Goal: Task Accomplishment & Management: Use online tool/utility

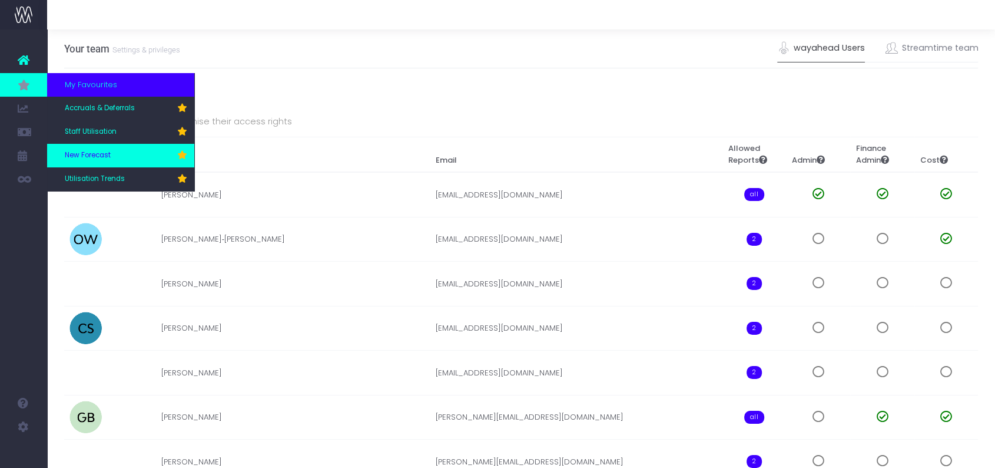
click at [88, 155] on span "New Forecast" at bounding box center [88, 155] width 46 height 11
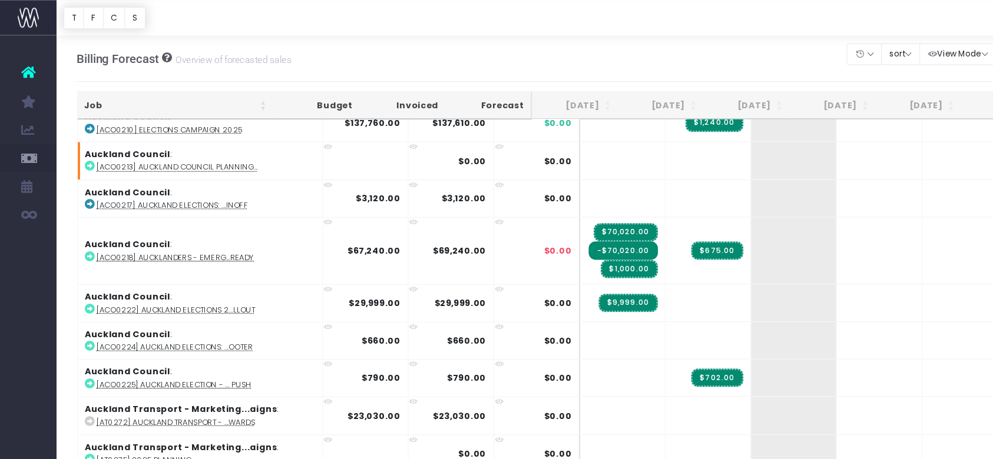
scroll to position [12, 0]
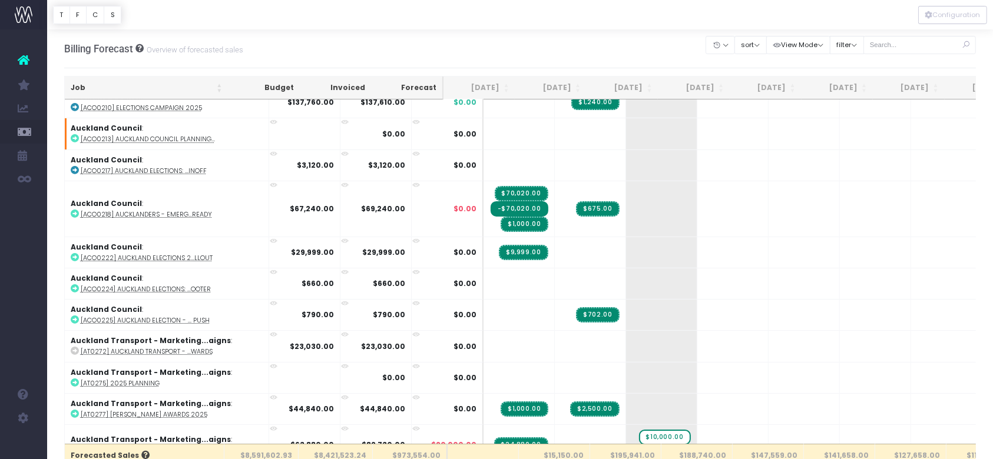
click at [570, 31] on div "Billing Forecast Overview of forecasted sales Clear Filters Hide [DATE] [DATE] …" at bounding box center [520, 48] width 912 height 39
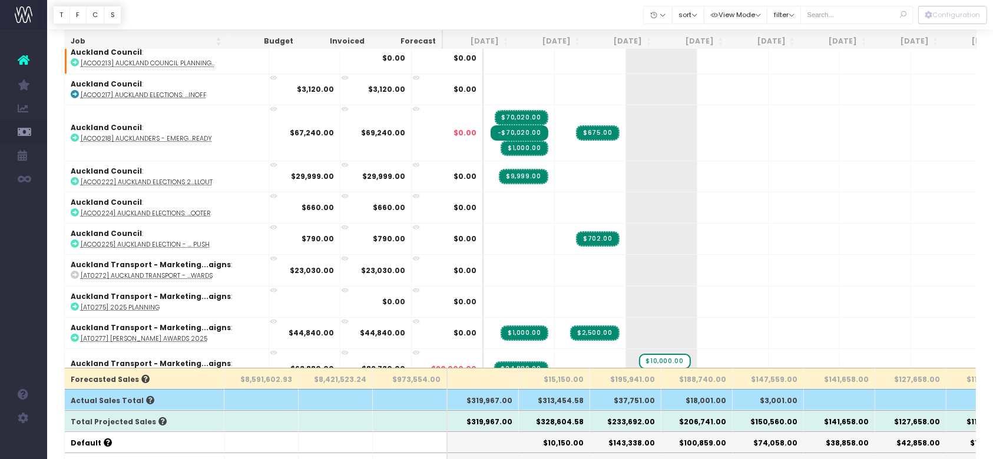
scroll to position [77, 0]
click at [853, 12] on input "text" at bounding box center [856, 15] width 113 height 18
click at [579, 15] on div at bounding box center [520, 14] width 946 height 29
click at [848, 18] on input "text" at bounding box center [856, 15] width 113 height 18
type input "co-op"
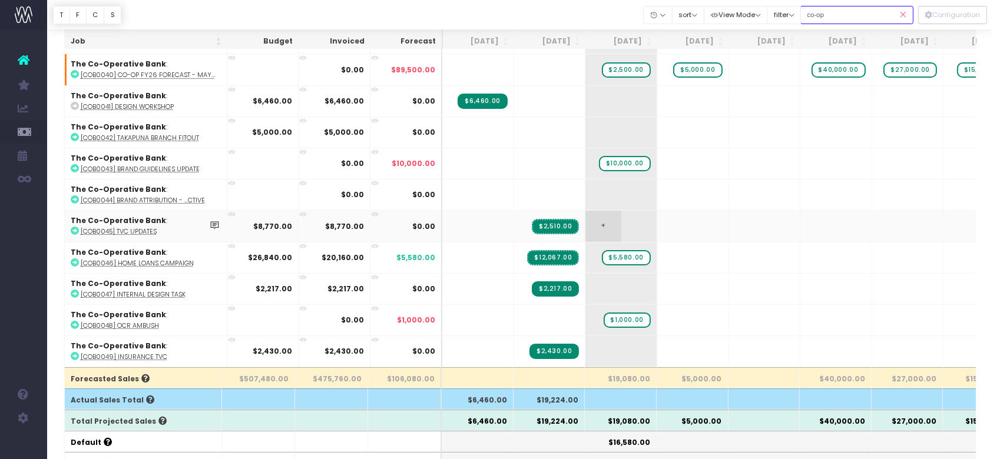
scroll to position [41, 0]
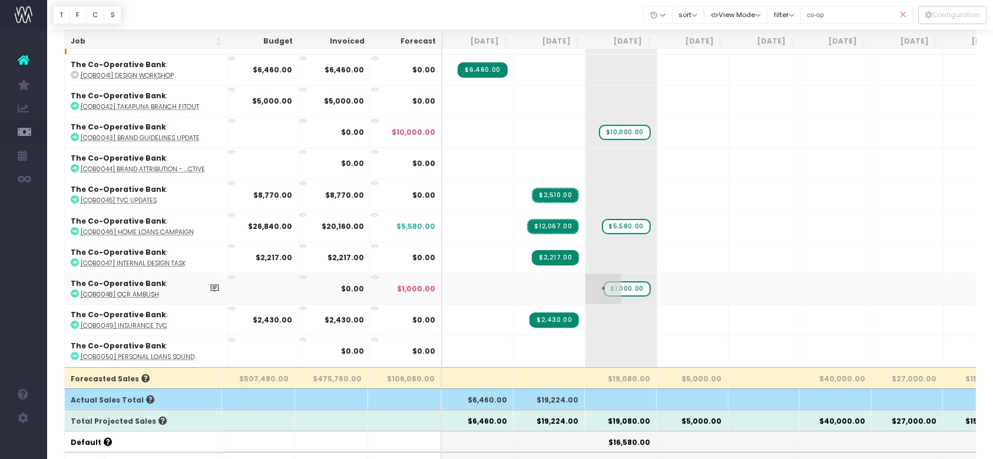
click at [623, 281] on span "$1,000.00" at bounding box center [627, 288] width 47 height 15
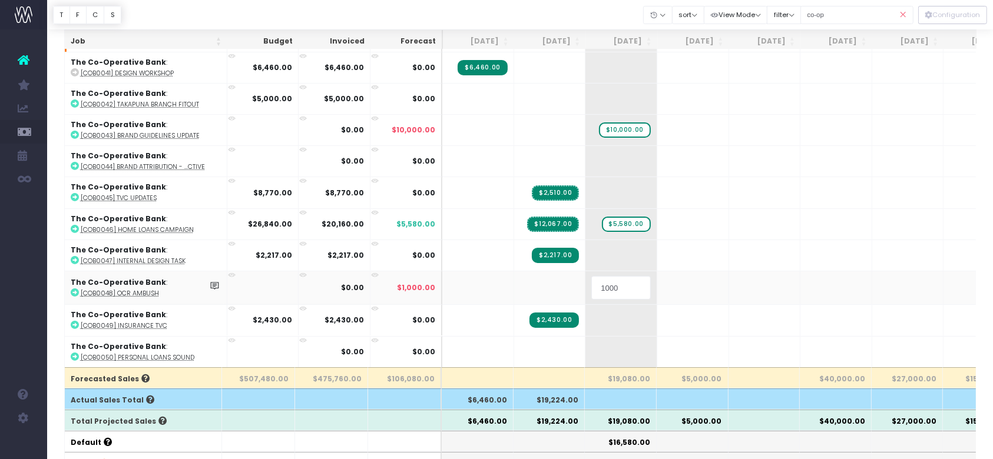
type input "0"
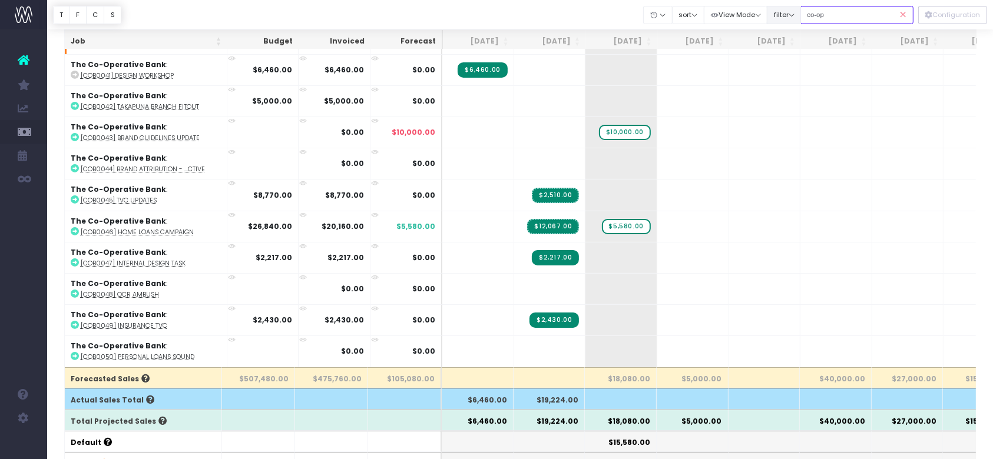
drag, startPoint x: 844, startPoint y: 19, endPoint x: 783, endPoint y: 14, distance: 60.9
click at [783, 14] on div "Clear Filters Hide [DATE] [DATE] [DATE] [DATE] [DATE] [DATE] [DATE] [DATE] [DAT…" at bounding box center [779, 15] width 270 height 24
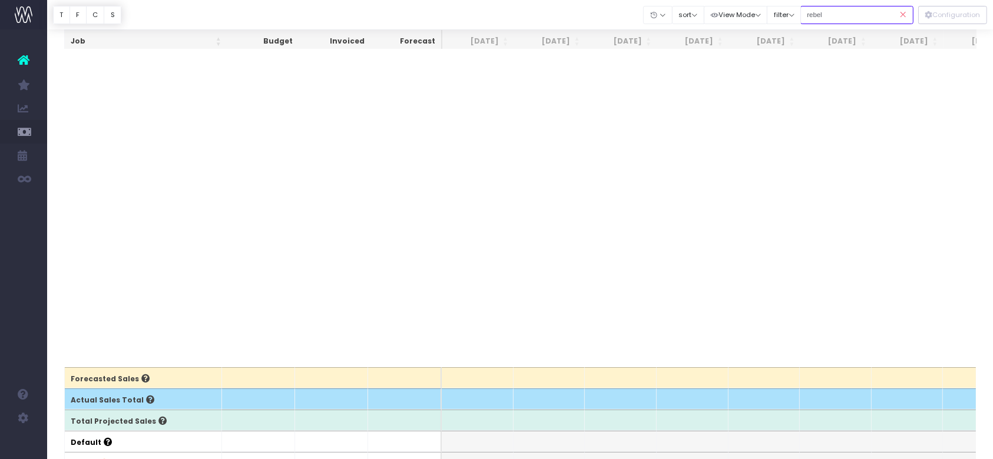
scroll to position [76, 0]
click at [823, 11] on input "rebel" at bounding box center [856, 15] width 113 height 18
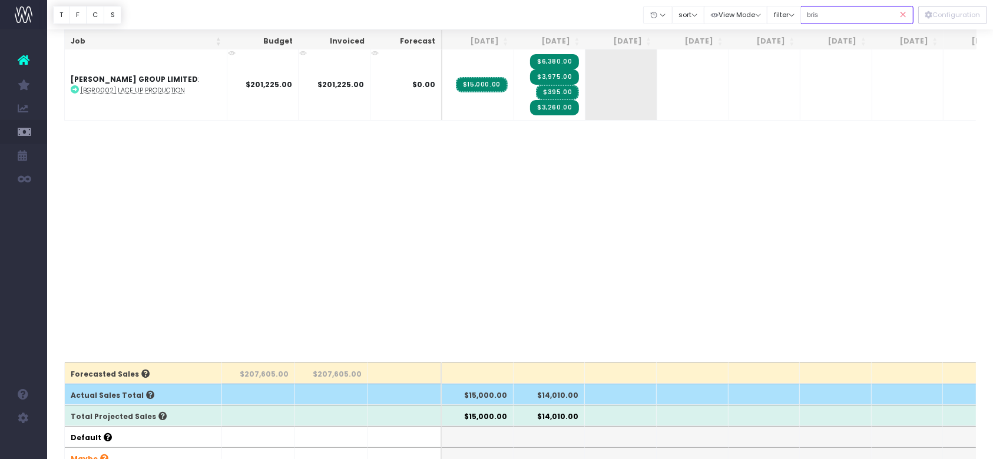
scroll to position [82, 0]
type input "bris"
click at [903, 16] on icon at bounding box center [903, 15] width 21 height 24
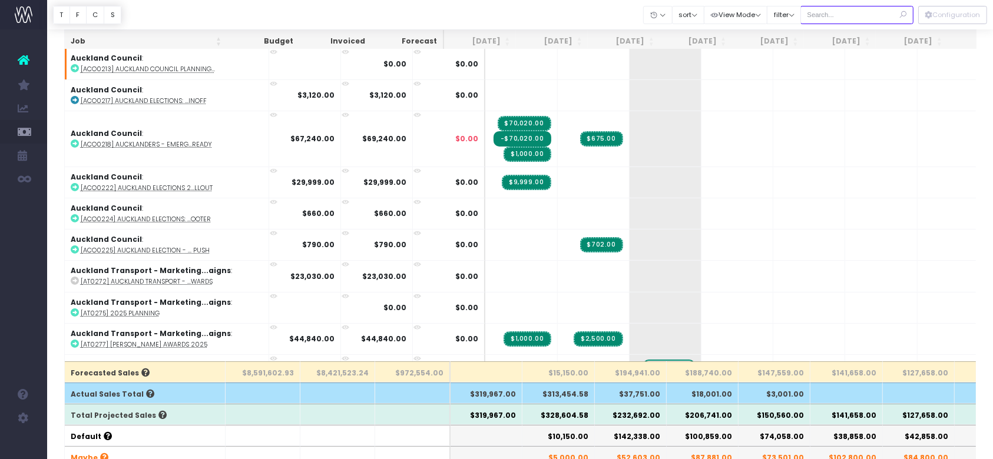
click at [836, 13] on input "text" at bounding box center [856, 15] width 113 height 18
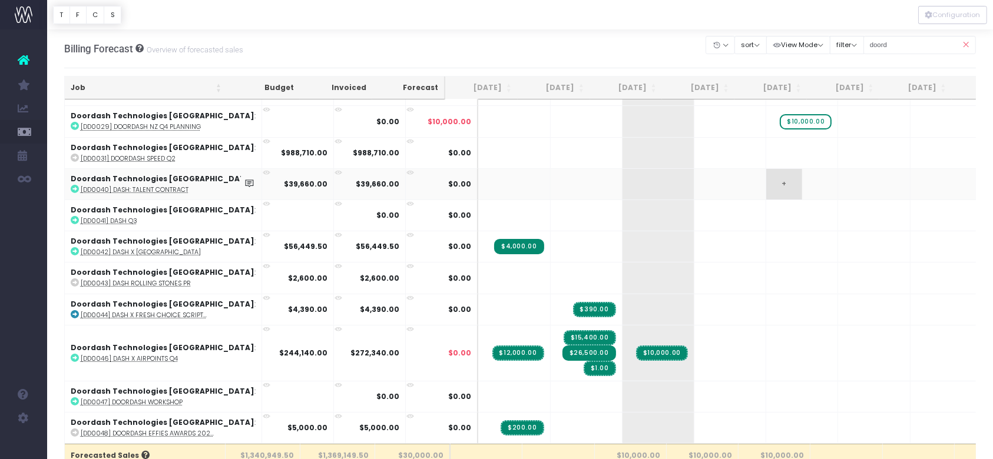
scroll to position [33, 0]
click at [909, 42] on input "doord" at bounding box center [919, 45] width 113 height 18
type input "council"
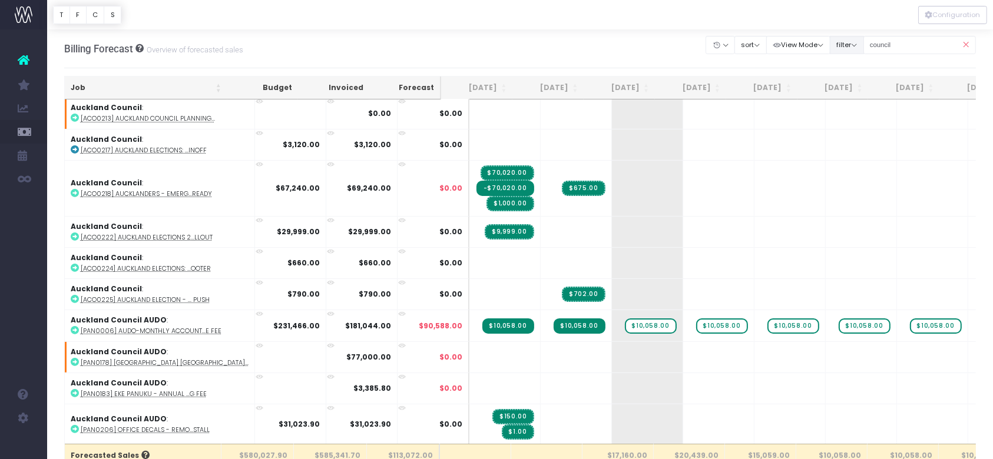
click at [861, 39] on button "filter" at bounding box center [847, 45] width 34 height 18
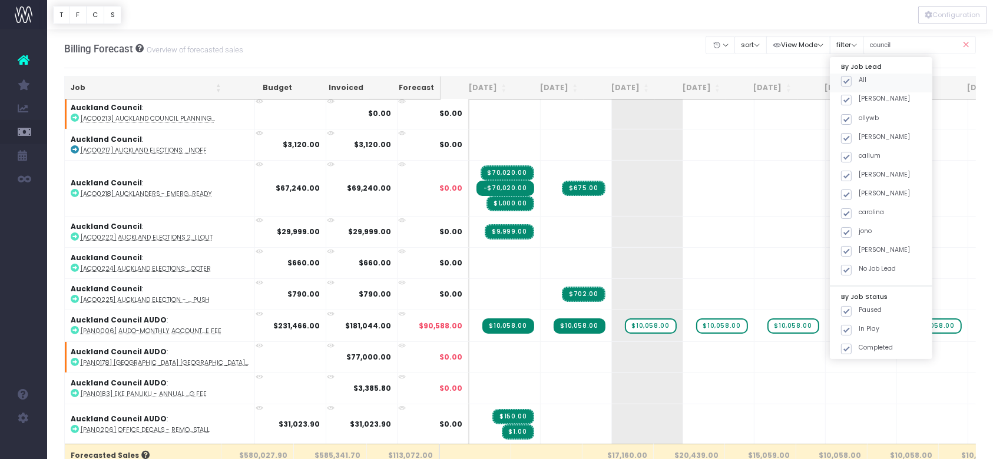
click at [847, 85] on span at bounding box center [846, 81] width 11 height 11
click at [859, 83] on input "All" at bounding box center [863, 79] width 8 height 8
checkbox input "false"
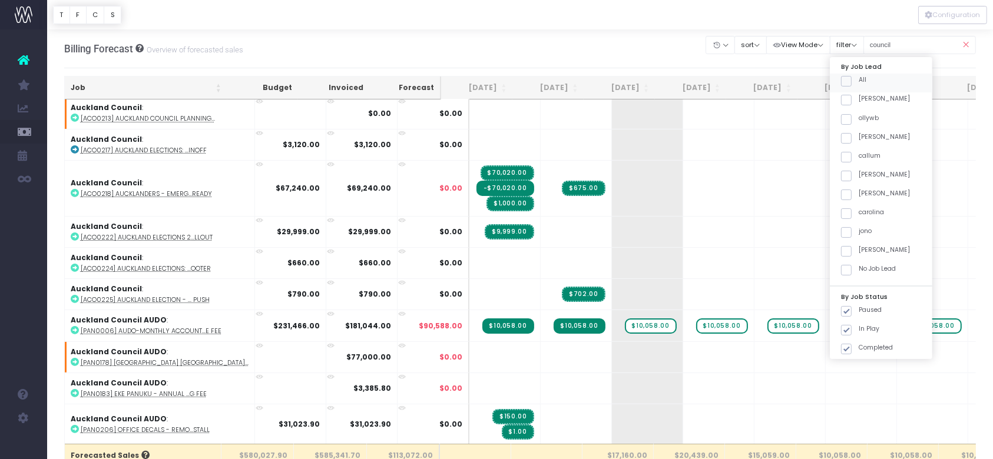
checkbox input "false"
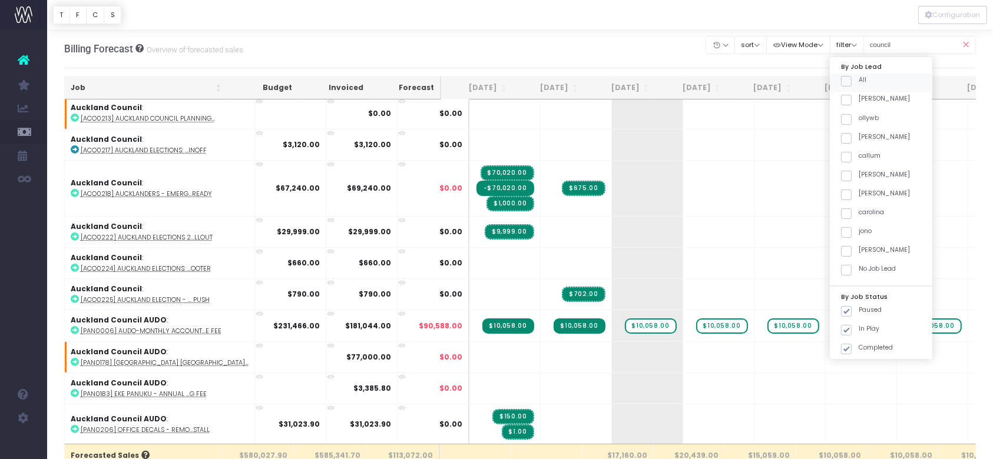
checkbox input "false"
click at [844, 214] on span at bounding box center [846, 213] width 11 height 11
click at [859, 214] on input "carolina" at bounding box center [863, 212] width 8 height 8
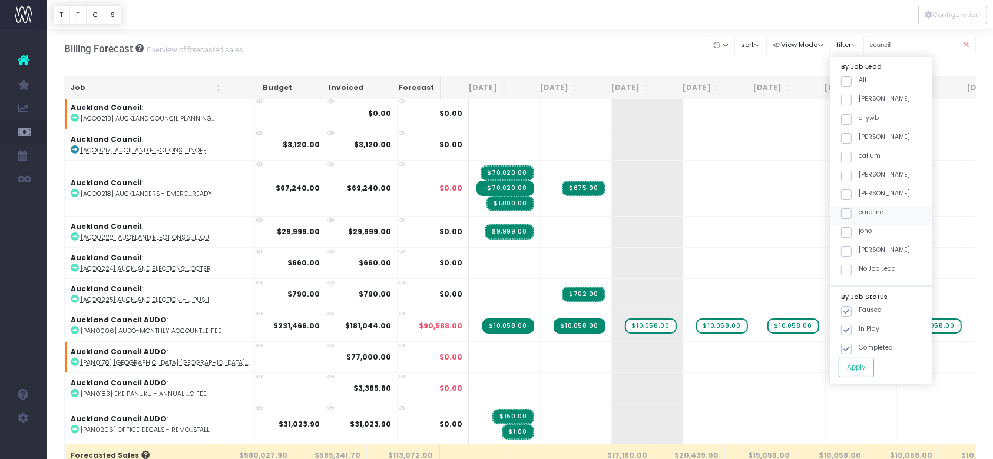
checkbox input "true"
click at [867, 363] on button "Apply" at bounding box center [856, 367] width 35 height 19
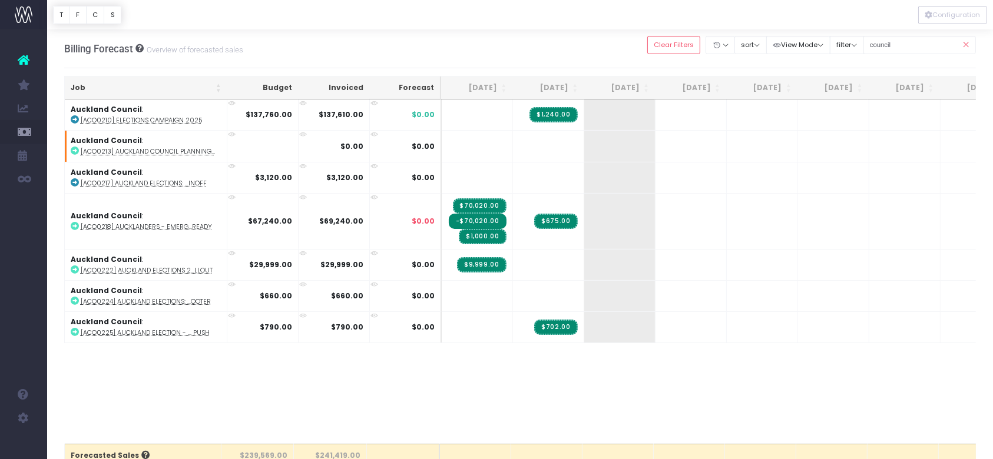
scroll to position [0, 0]
click at [971, 47] on icon at bounding box center [965, 45] width 21 height 24
click at [963, 45] on icon at bounding box center [965, 45] width 21 height 24
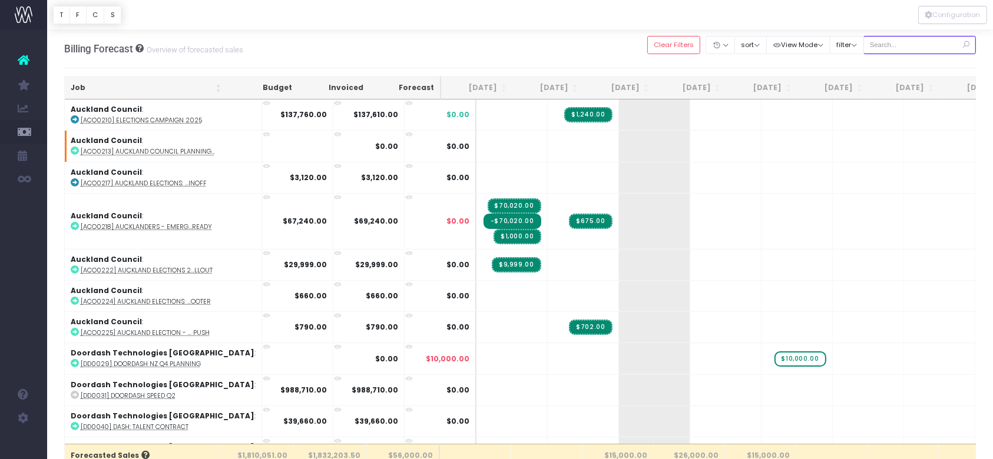
click at [887, 43] on input "text" at bounding box center [919, 45] width 113 height 18
click at [846, 41] on button "filter" at bounding box center [847, 45] width 34 height 18
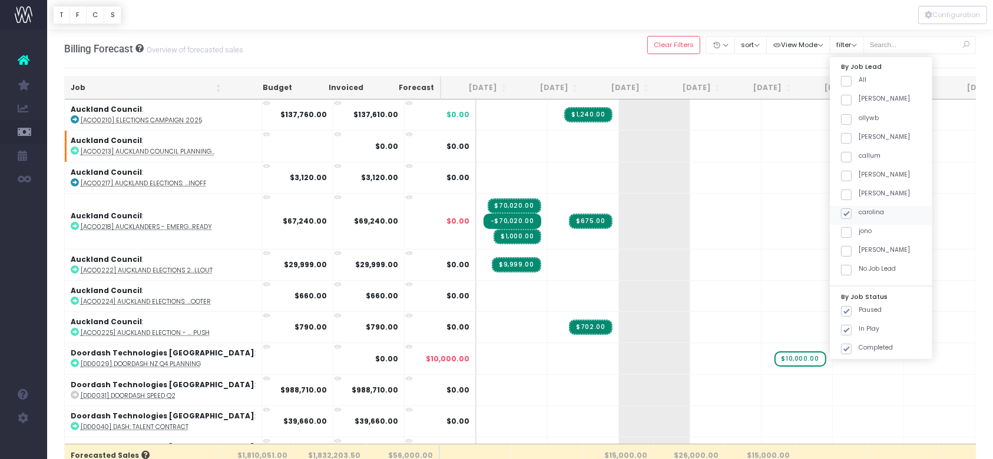
click at [849, 213] on span at bounding box center [846, 213] width 11 height 11
click at [859, 213] on input "carolina" at bounding box center [863, 212] width 8 height 8
checkbox input "false"
click at [850, 134] on span at bounding box center [846, 138] width 11 height 11
click at [859, 134] on input "[PERSON_NAME]" at bounding box center [863, 137] width 8 height 8
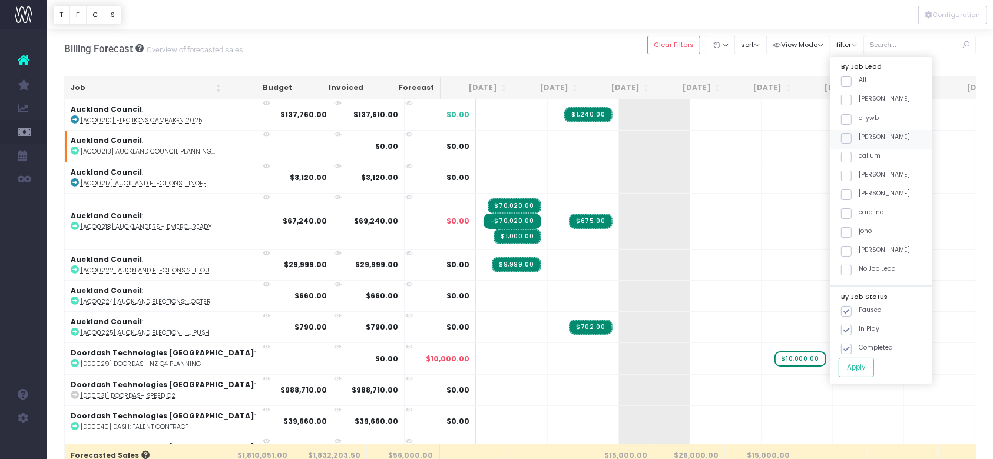
checkbox input "true"
click at [856, 367] on button "Apply" at bounding box center [856, 367] width 35 height 19
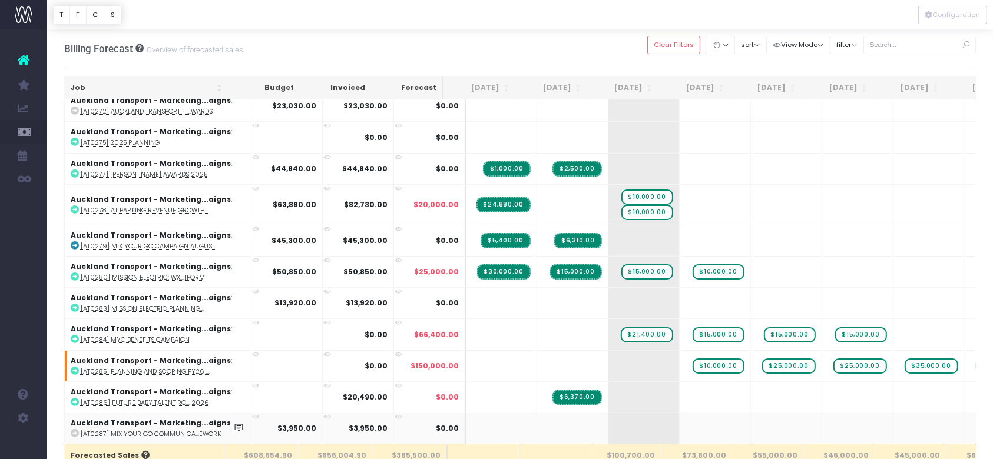
scroll to position [4, 0]
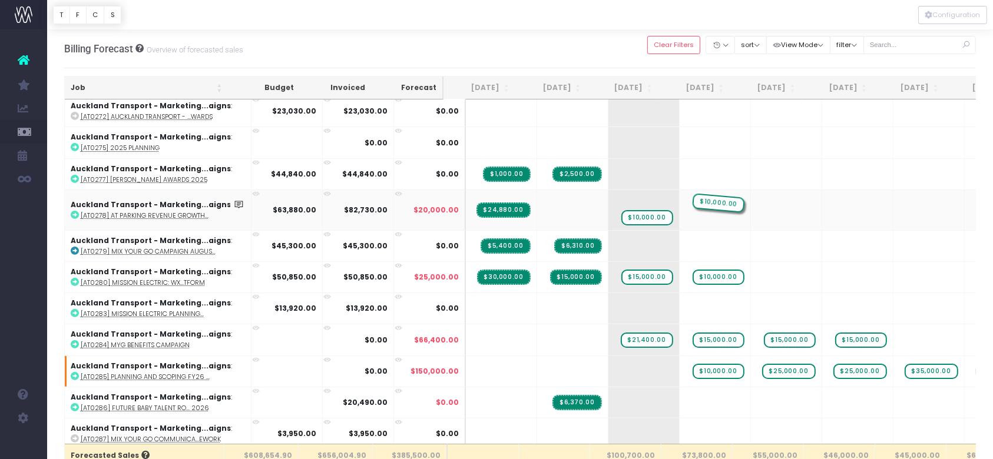
drag, startPoint x: 640, startPoint y: 201, endPoint x: 684, endPoint y: 204, distance: 43.6
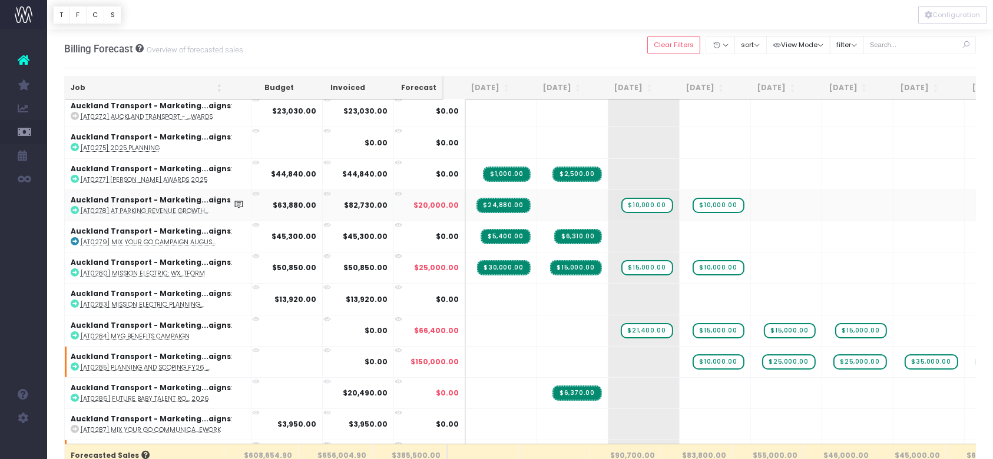
click at [143, 210] on abbr "[AT0278] AT Parking Revenue Growth..." at bounding box center [145, 211] width 128 height 9
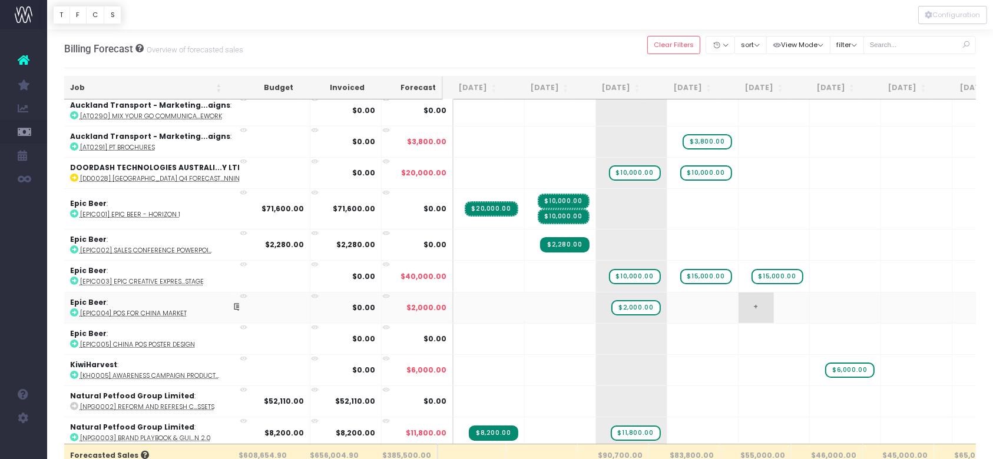
scroll to position [412, 5]
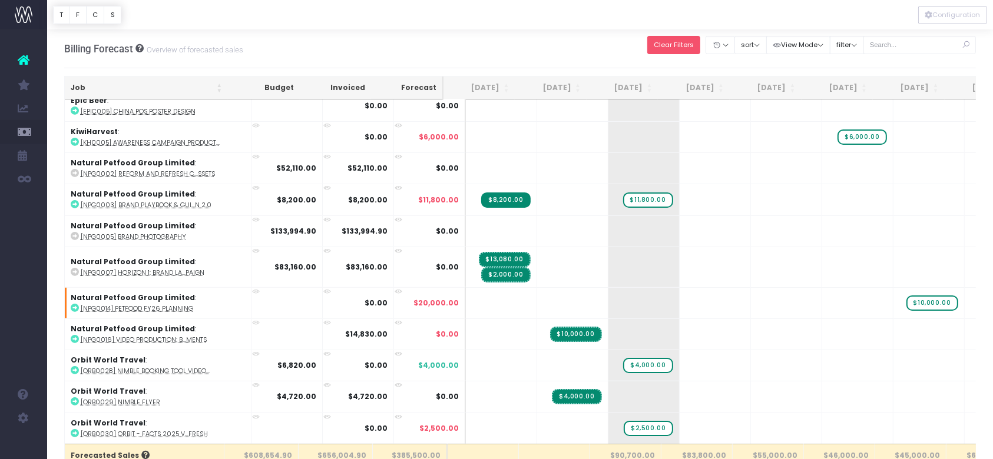
click at [666, 37] on button "Clear Filters" at bounding box center [674, 45] width 54 height 18
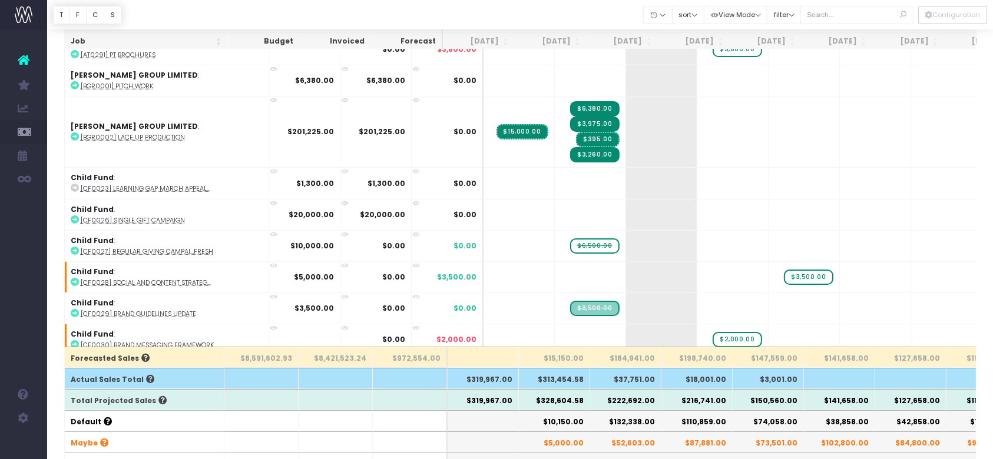
click at [631, 399] on th "$222,692.00" at bounding box center [625, 399] width 71 height 21
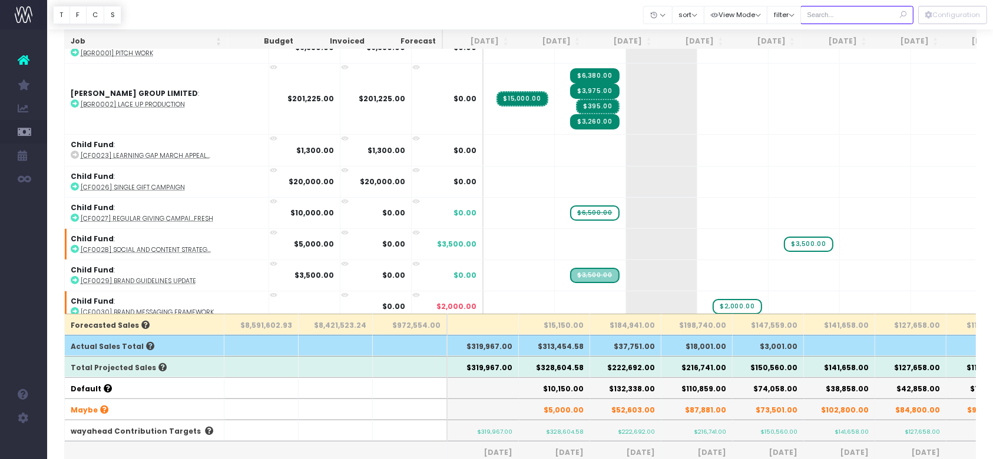
click at [842, 8] on input "text" at bounding box center [856, 15] width 113 height 18
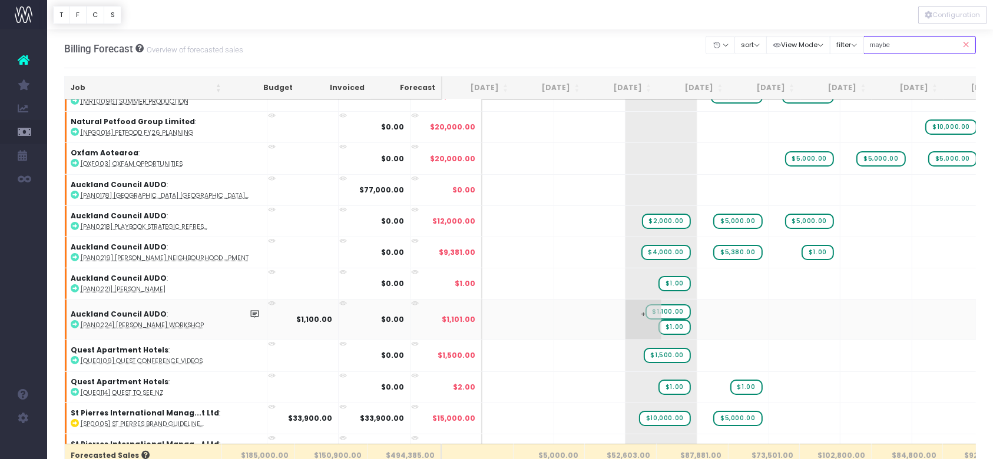
scroll to position [673, 0]
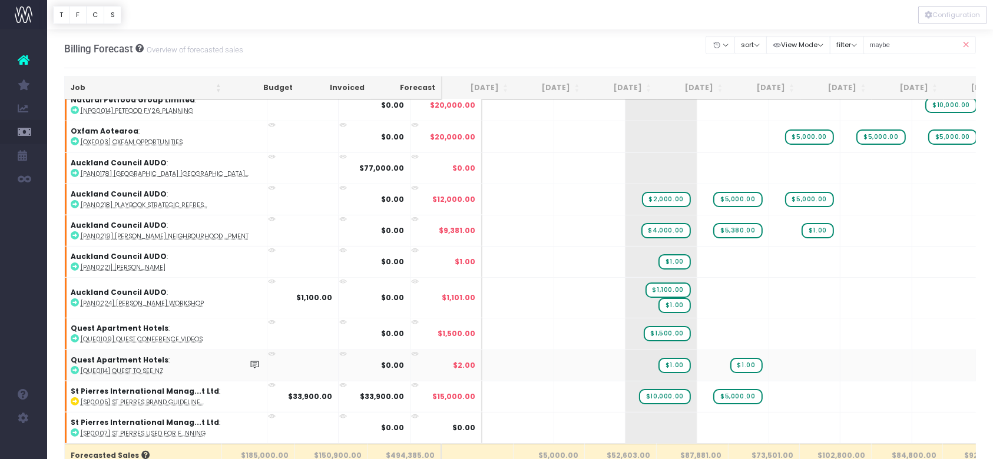
click at [140, 367] on abbr "[QUE0114] Quest to See NZ" at bounding box center [122, 371] width 82 height 9
click at [134, 335] on abbr "[QUE0109] Quest Conference Videos" at bounding box center [142, 339] width 122 height 9
click at [881, 40] on input "maybe" at bounding box center [919, 45] width 113 height 18
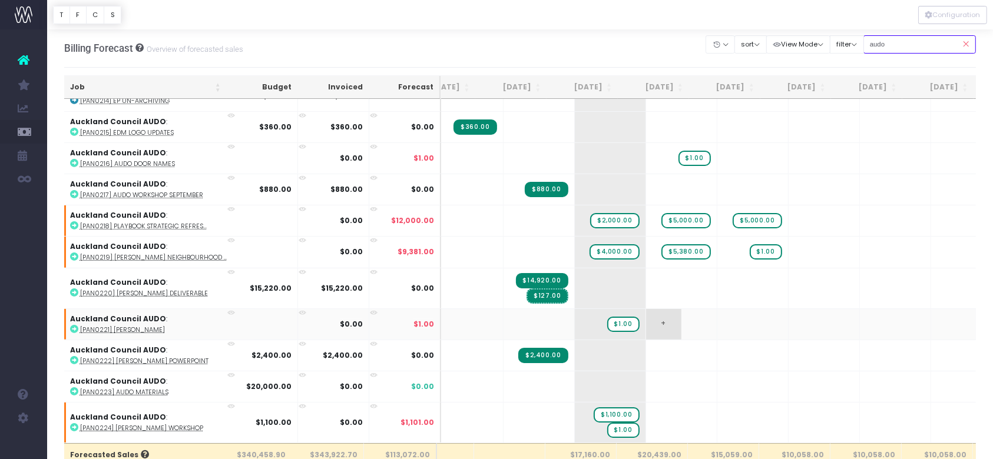
scroll to position [250, 40]
drag, startPoint x: 935, startPoint y: 48, endPoint x: 833, endPoint y: 46, distance: 101.3
click at [833, 46] on div "Clear Filters Hide [DATE] [DATE] [DATE] [DATE] [DATE] [DATE] [DATE] [DATE] [DAT…" at bounding box center [841, 44] width 270 height 24
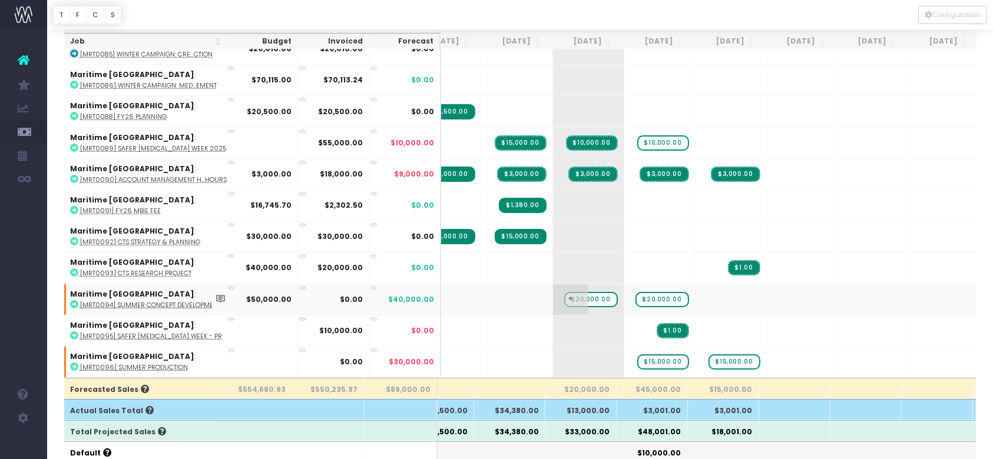
scroll to position [67, 0]
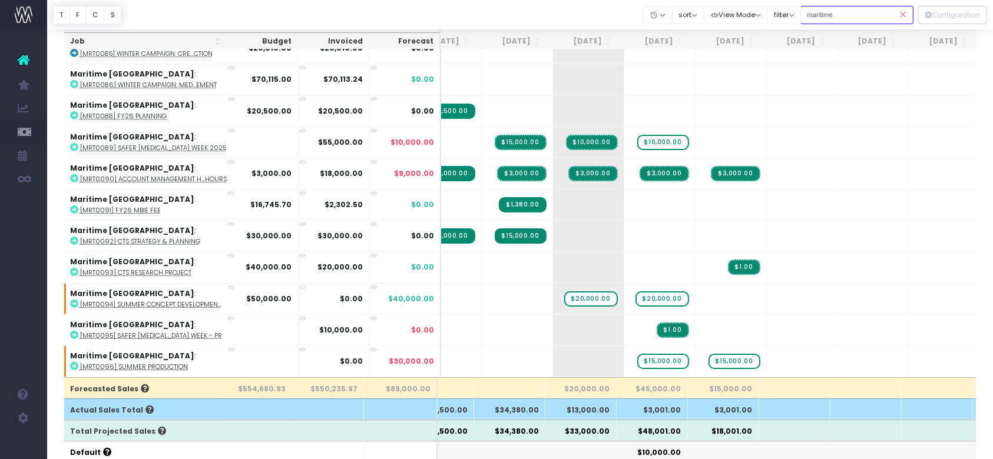
type input "maritime"
click at [906, 16] on icon at bounding box center [903, 15] width 21 height 24
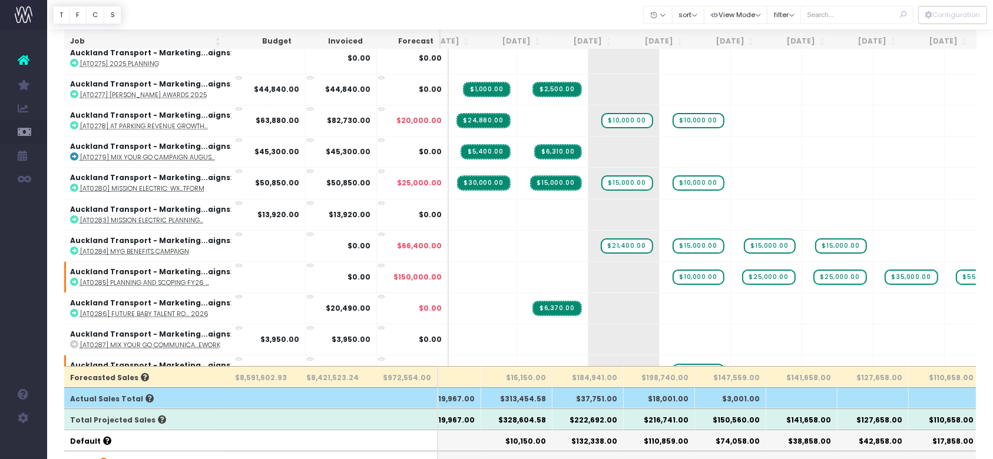
scroll to position [78, 0]
click at [592, 412] on th "$222,692.00" at bounding box center [587, 418] width 71 height 21
click at [600, 420] on th "$222,692.00" at bounding box center [587, 418] width 71 height 21
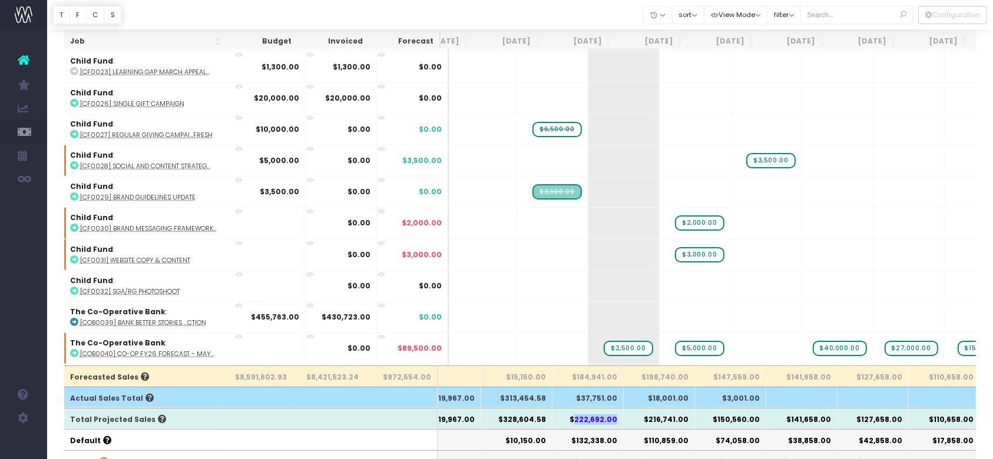
scroll to position [788, 38]
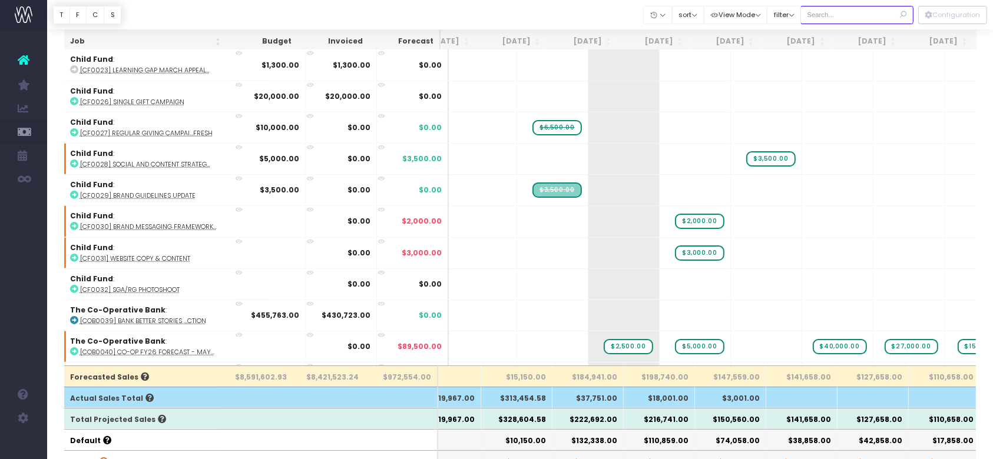
click at [830, 17] on input "text" at bounding box center [856, 15] width 113 height 18
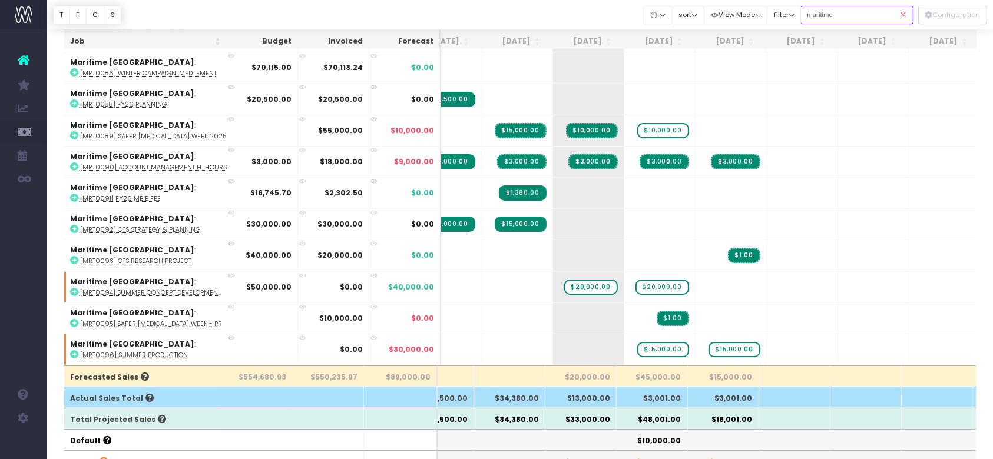
type input "maritime"
click at [903, 14] on icon at bounding box center [903, 15] width 21 height 24
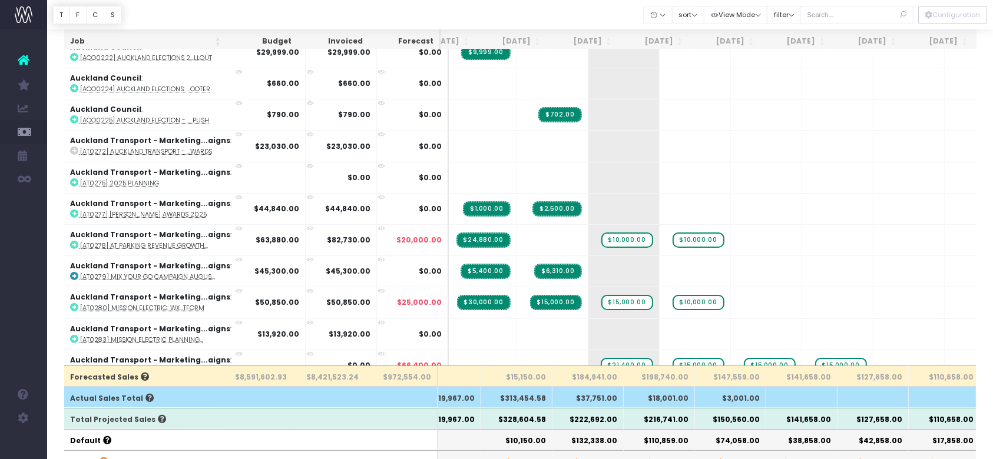
scroll to position [788, 38]
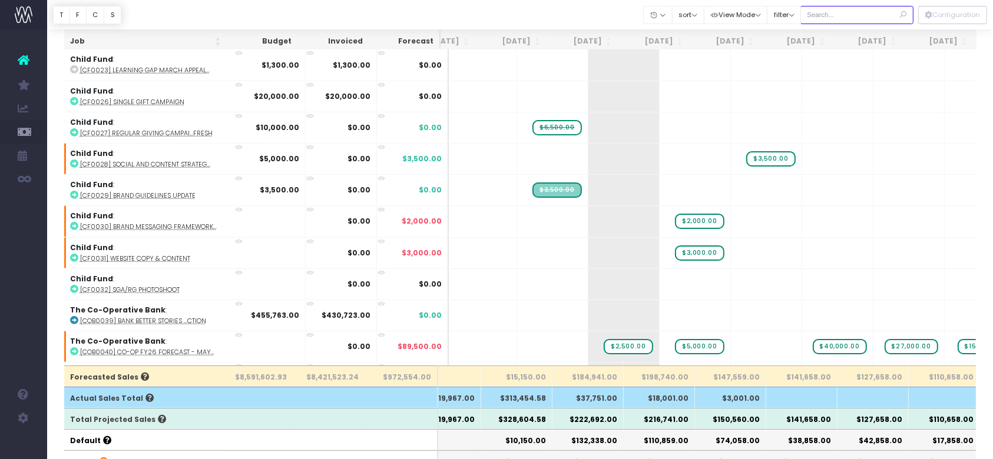
click at [833, 18] on input "text" at bounding box center [856, 15] width 113 height 18
type input "airpoi"
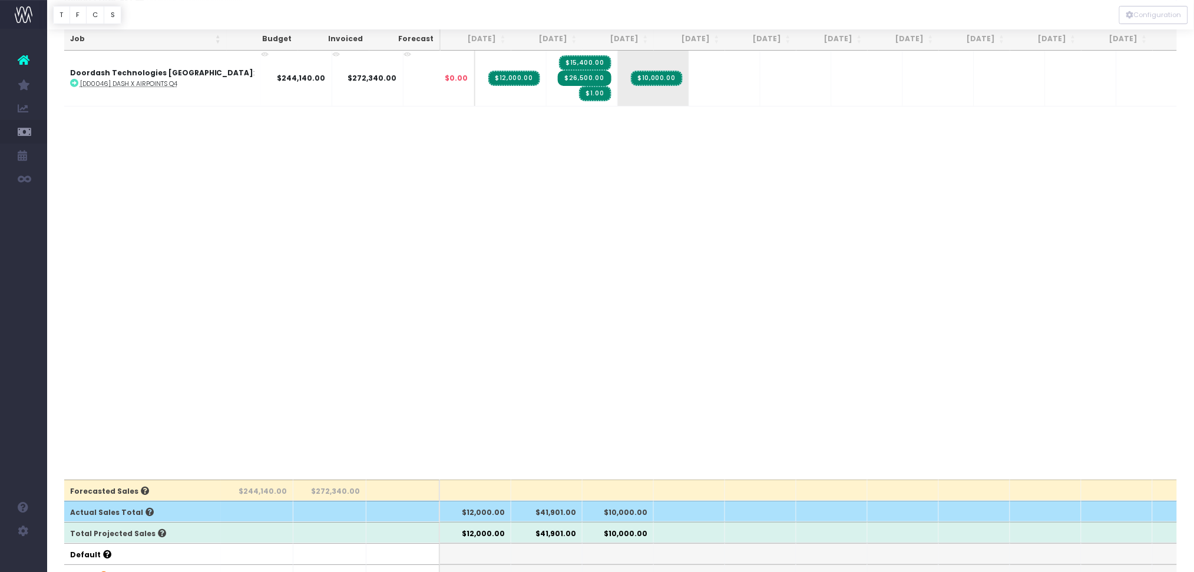
scroll to position [0, 0]
